Goal: Find contact information: Find contact information

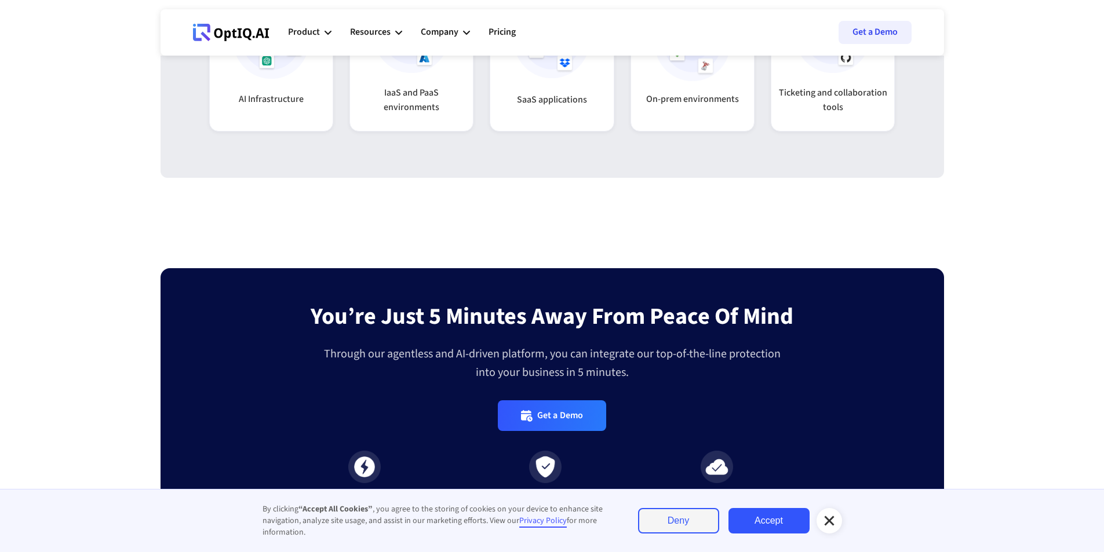
scroll to position [3651, 0]
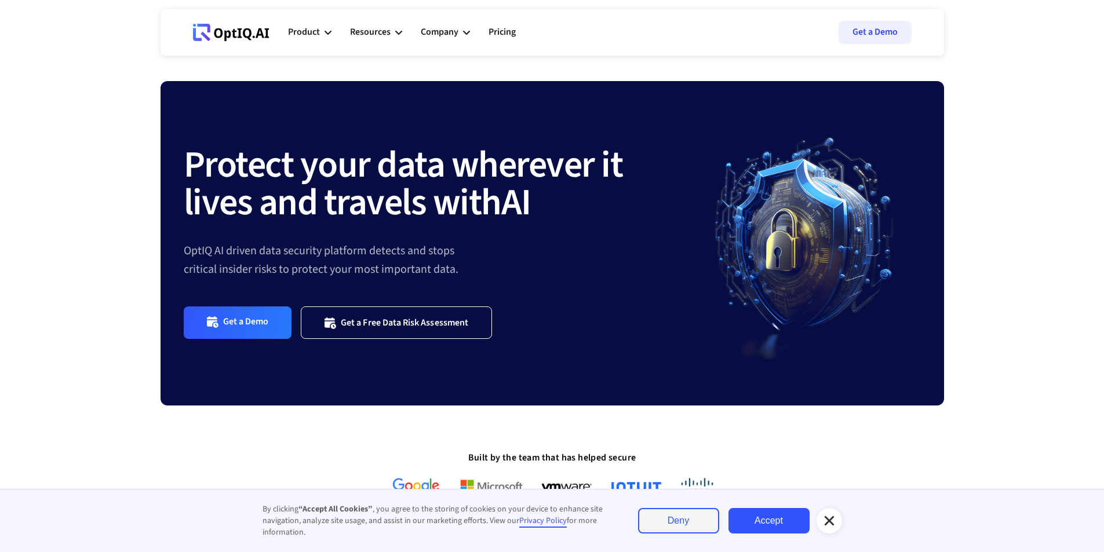
click at [793, 526] on link "Accept" at bounding box center [768, 520] width 81 height 25
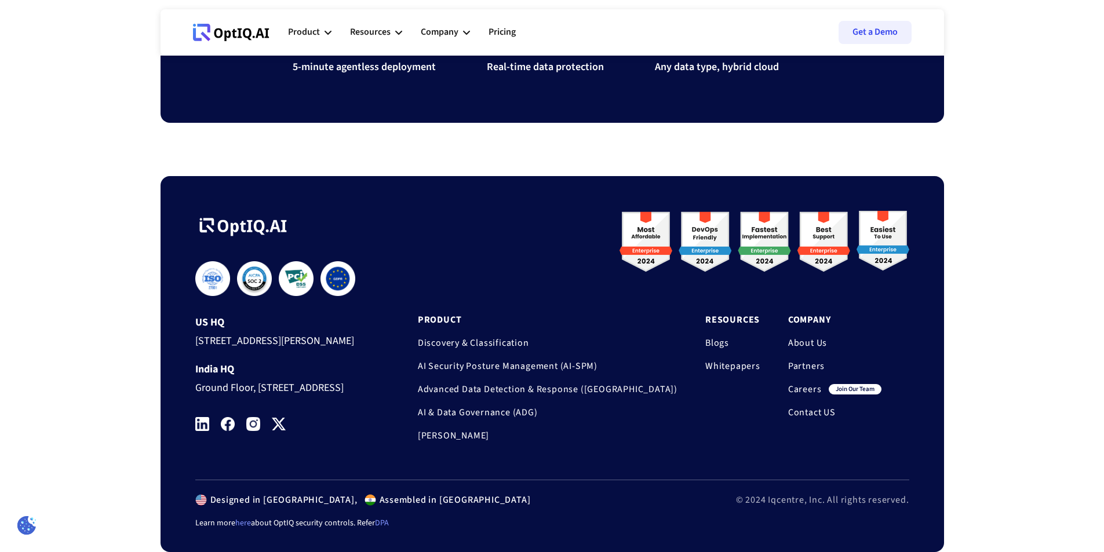
scroll to position [3862, 0]
click at [815, 407] on link "Contact US" at bounding box center [834, 413] width 93 height 12
click at [225, 426] on img at bounding box center [228, 424] width 14 height 14
